Goal: Understand process/instructions: Learn how to perform a task or action

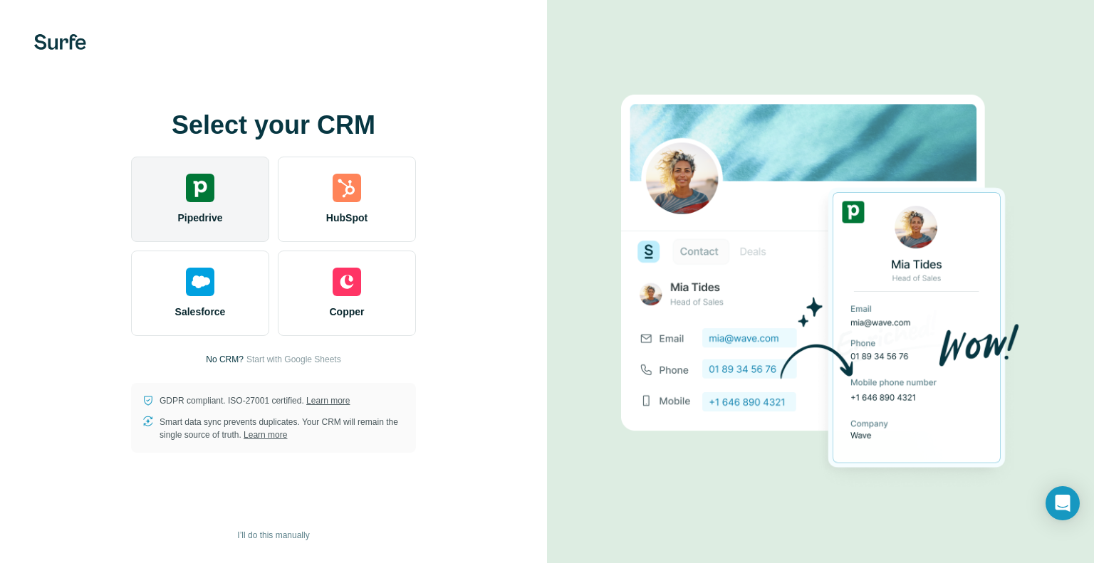
click at [242, 204] on div "Pipedrive" at bounding box center [200, 199] width 138 height 85
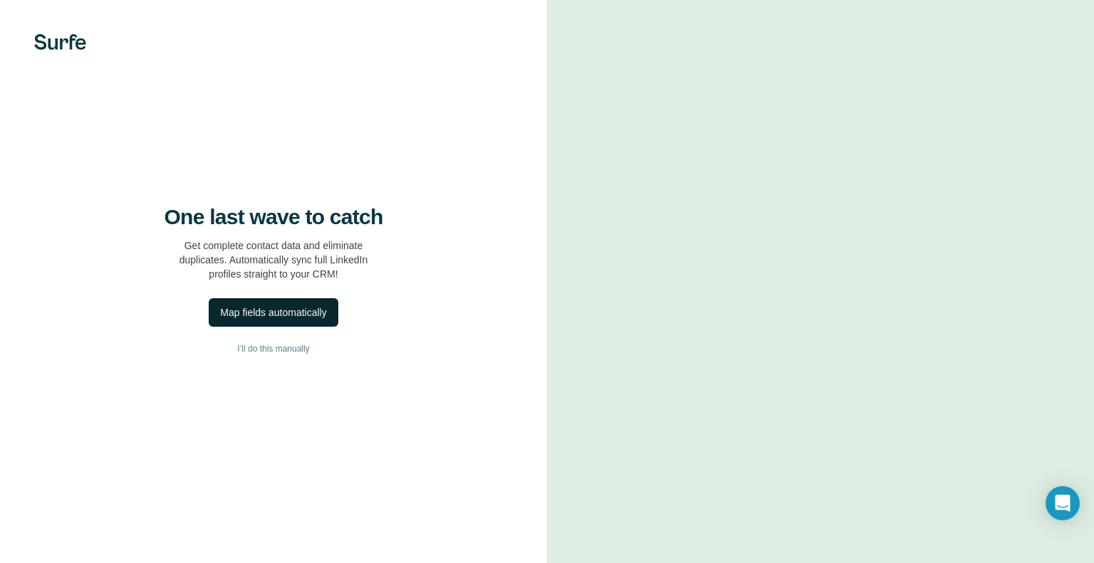
click at [309, 320] on div "Map fields automatically" at bounding box center [273, 313] width 106 height 14
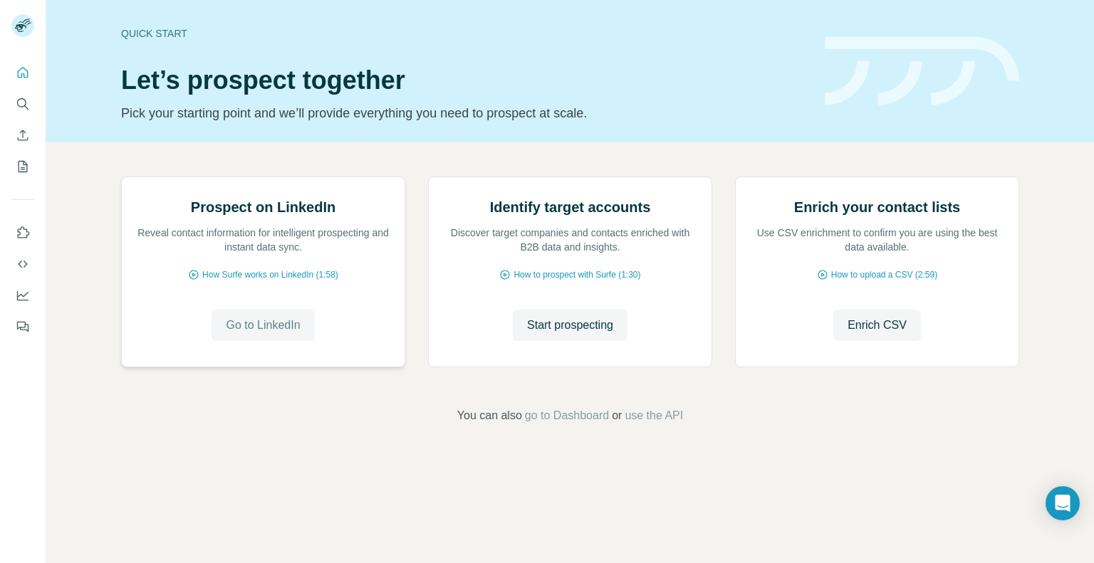
scroll to position [51, 0]
click at [286, 334] on span "Go to LinkedIn" at bounding box center [263, 325] width 74 height 17
click at [25, 261] on icon "Use Surfe API" at bounding box center [22, 264] width 9 height 7
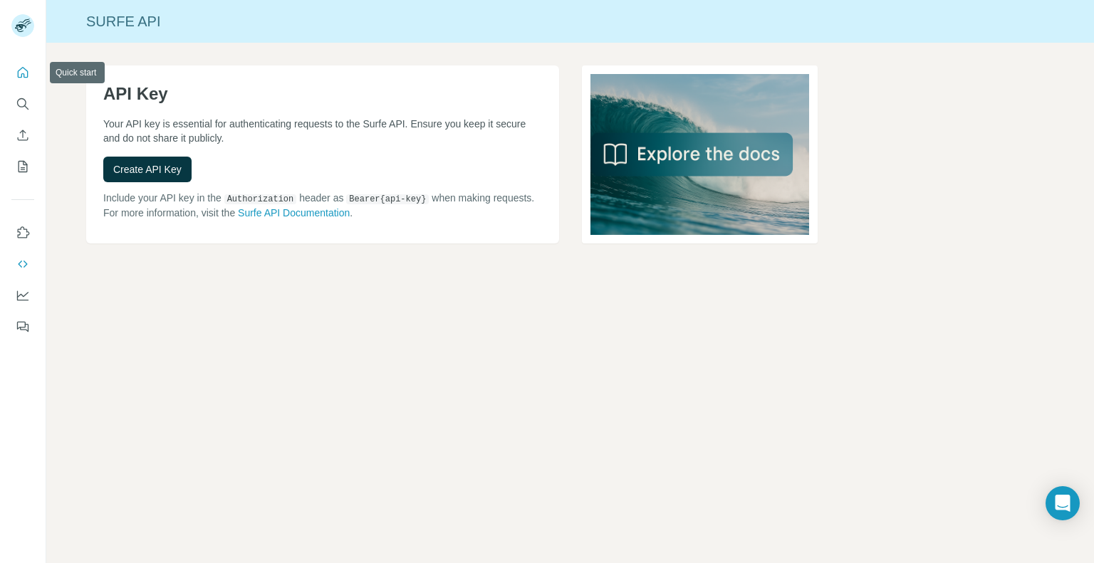
click at [31, 66] on button "Quick start" at bounding box center [22, 73] width 23 height 26
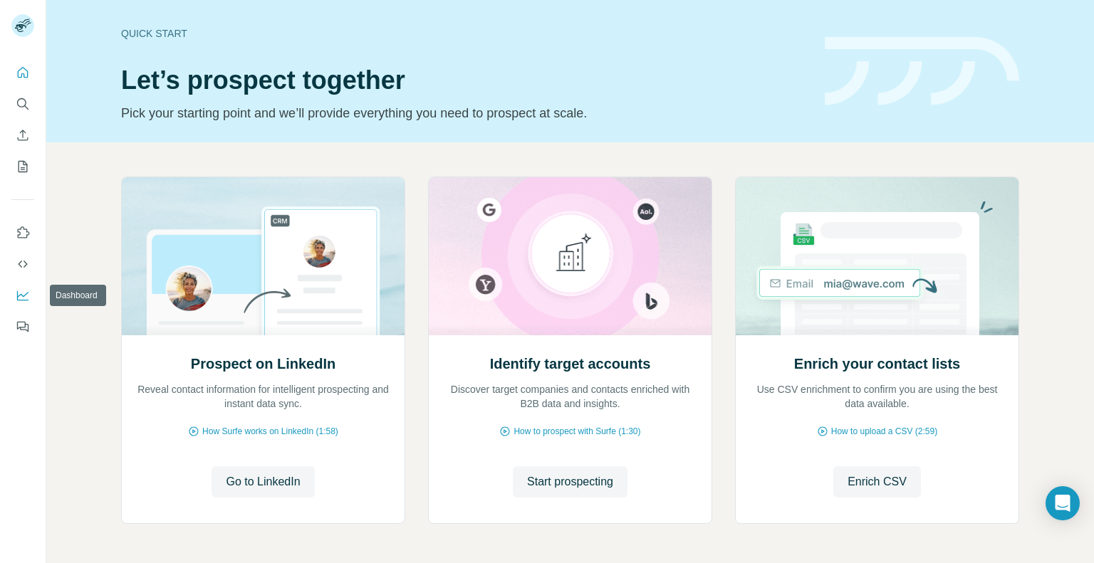
click at [31, 301] on button "Dashboard" at bounding box center [22, 296] width 23 height 26
click at [262, 486] on span "Go to LinkedIn" at bounding box center [263, 482] width 74 height 17
